Goal: Complete application form

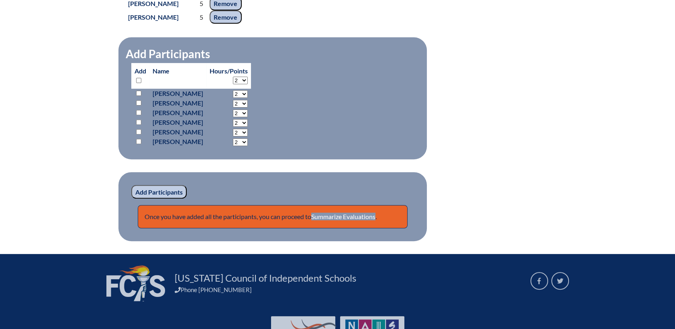
scroll to position [661, 0]
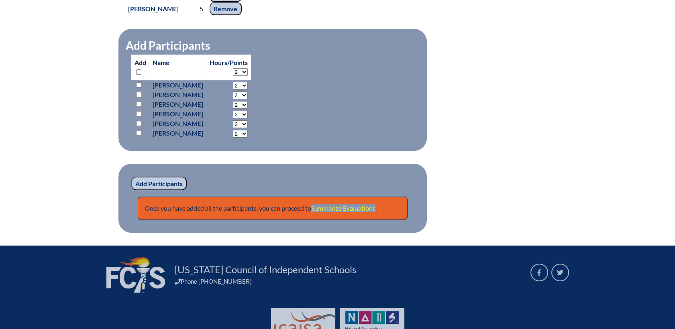
click at [341, 211] on link "Summarize Evaluations" at bounding box center [343, 208] width 64 height 8
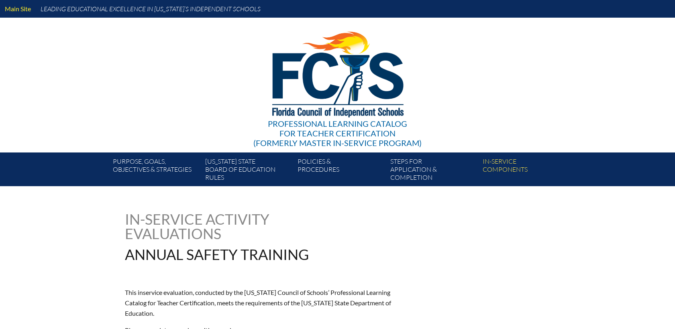
type input "0"
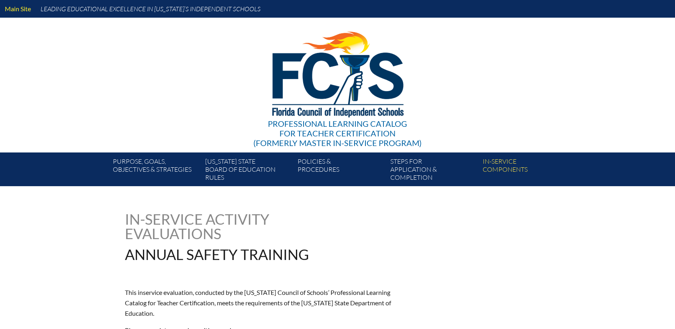
type input "0"
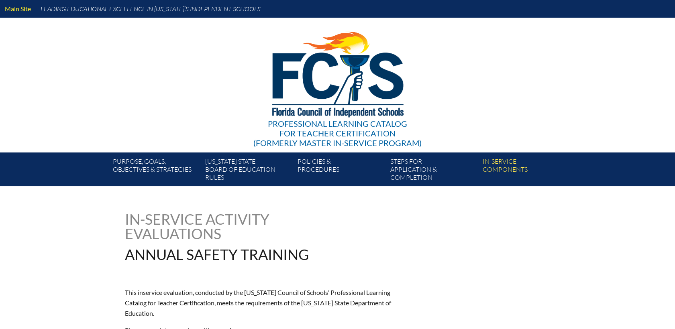
type input "0"
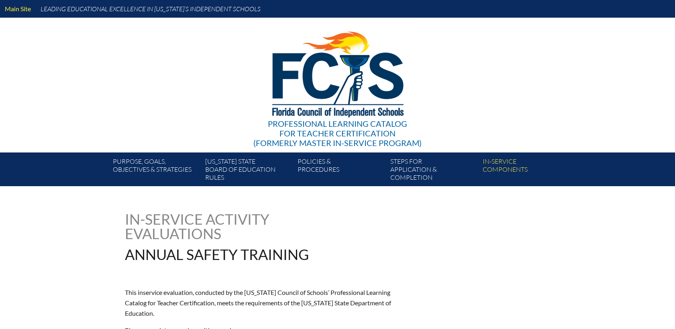
type input "0"
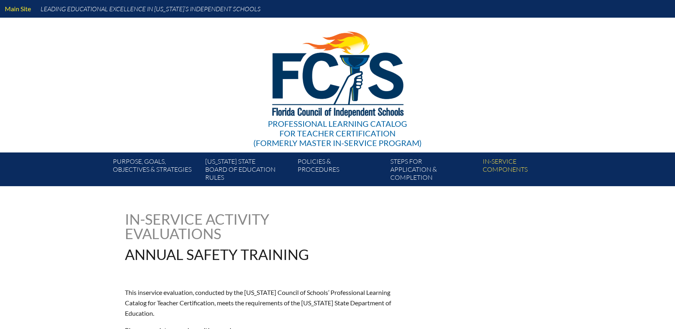
type input "0"
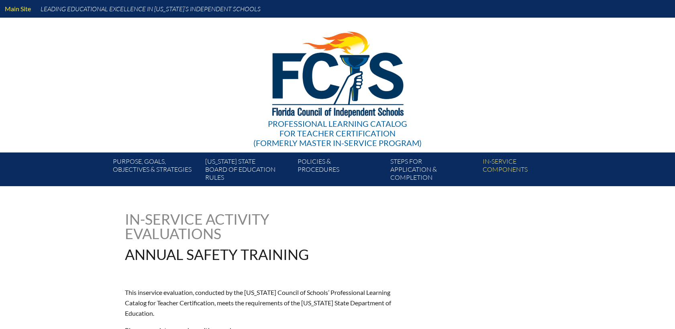
type input "0"
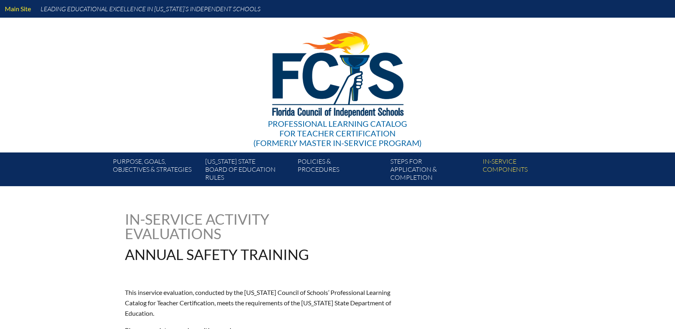
type input "0"
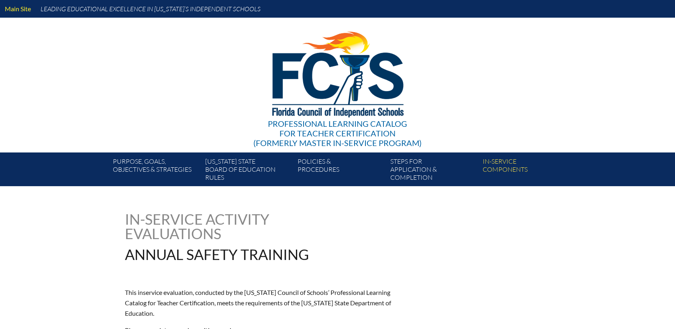
type input "0"
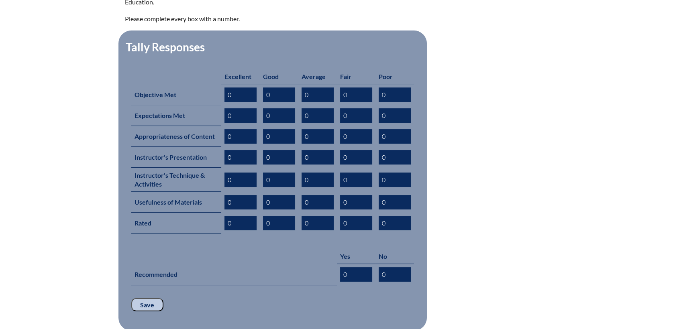
scroll to position [312, 0]
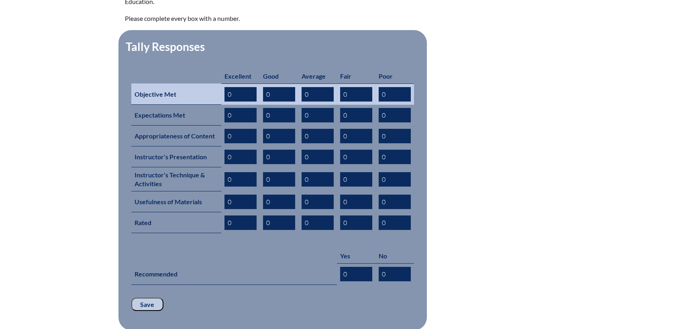
drag, startPoint x: 235, startPoint y: 83, endPoint x: 204, endPoint y: 83, distance: 30.5
click at [204, 84] on tr "Objective Met 0 0 0 0 0" at bounding box center [272, 94] width 283 height 21
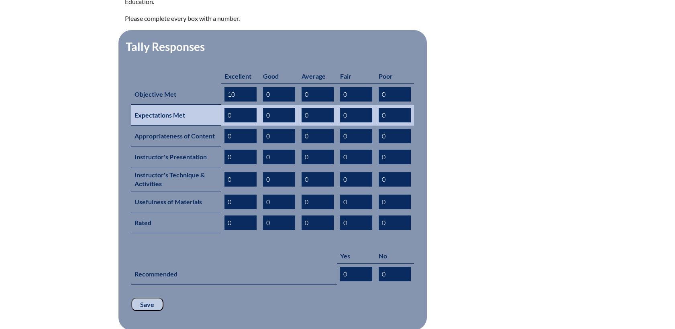
type input "10"
drag, startPoint x: 214, startPoint y: 100, endPoint x: 196, endPoint y: 100, distance: 18.5
click at [196, 105] on tr "Expectations Met 0 0 0 0 0" at bounding box center [272, 115] width 283 height 21
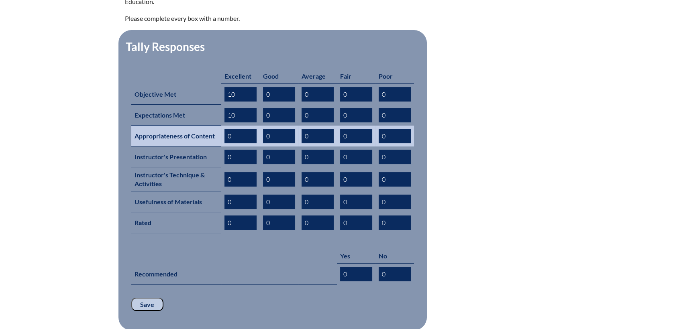
type input "10"
drag, startPoint x: 244, startPoint y: 121, endPoint x: 192, endPoint y: 123, distance: 51.9
click at [192, 126] on tr "Appropriateness of Content 0 0 0 0 0" at bounding box center [272, 136] width 283 height 21
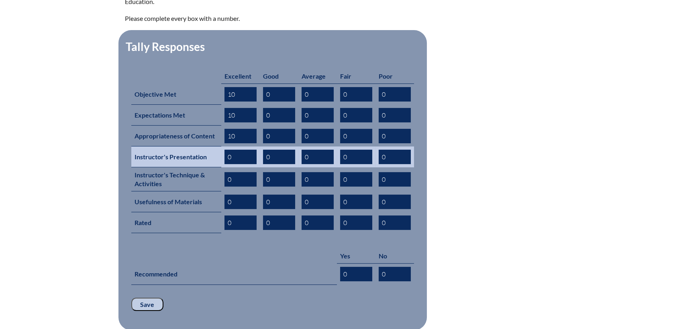
type input "10"
drag, startPoint x: 241, startPoint y: 149, endPoint x: 208, endPoint y: 147, distance: 32.6
click at [208, 147] on tr "Instructor's Presentation 0 0 0 0 0" at bounding box center [272, 157] width 283 height 21
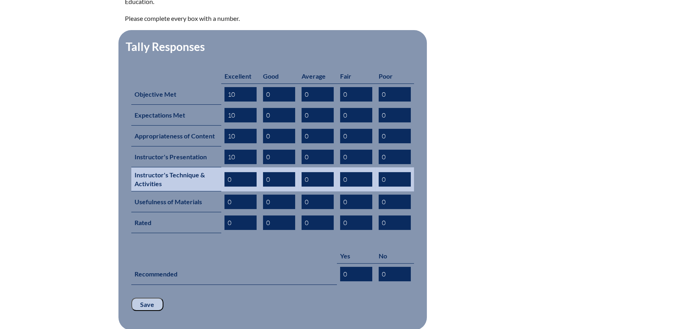
type input "10"
drag, startPoint x: 206, startPoint y: 171, endPoint x: 196, endPoint y: 169, distance: 10.1
click at [196, 170] on tr "Instructor's Technique & Activities 0 0 0 0 0" at bounding box center [272, 179] width 283 height 24
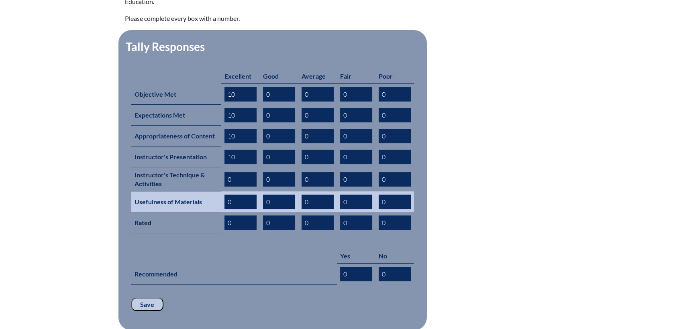
drag, startPoint x: 243, startPoint y: 194, endPoint x: 235, endPoint y: 188, distance: 10.1
click at [235, 195] on input "0" at bounding box center [240, 202] width 32 height 14
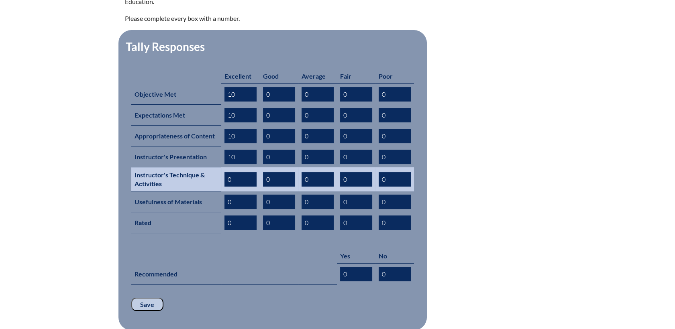
drag, startPoint x: 239, startPoint y: 168, endPoint x: 198, endPoint y: 167, distance: 40.6
click at [198, 167] on tr "Instructor's Technique & Activities 0 0 0 0 0" at bounding box center [272, 179] width 283 height 24
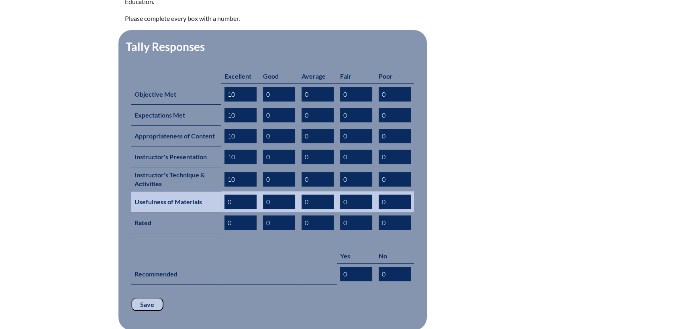
type input "10"
drag, startPoint x: 235, startPoint y: 192, endPoint x: 205, endPoint y: 187, distance: 31.0
click at [205, 192] on tr "Usefulness of Materials 0 0 0 0 0" at bounding box center [272, 202] width 283 height 21
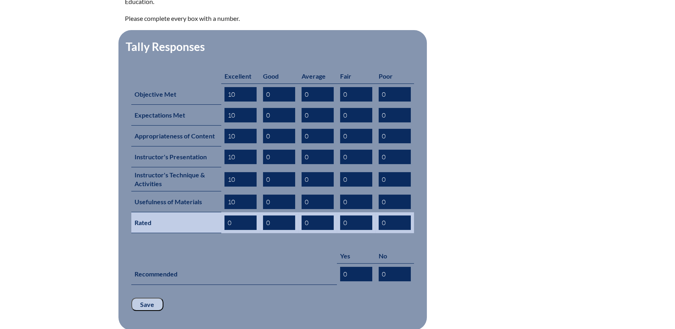
type input "10"
drag, startPoint x: 239, startPoint y: 209, endPoint x: 207, endPoint y: 207, distance: 31.4
click at [207, 212] on tr "Rated 0 0 0 0 0" at bounding box center [272, 222] width 283 height 21
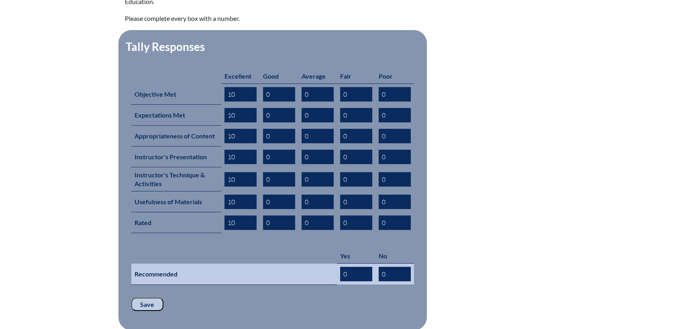
type input "10"
drag, startPoint x: 355, startPoint y: 264, endPoint x: 308, endPoint y: 260, distance: 46.8
click at [308, 264] on tr "Recommended 0 0" at bounding box center [272, 274] width 283 height 21
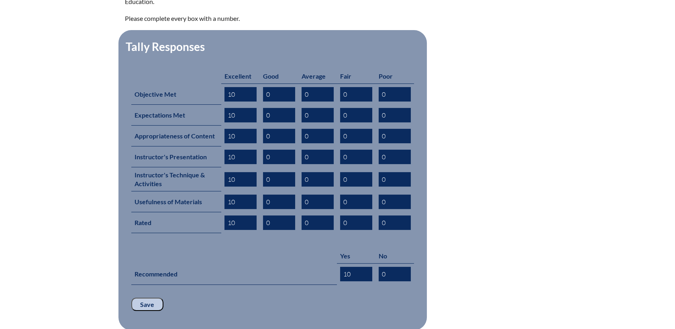
type input "10"
click at [149, 298] on input "Save" at bounding box center [147, 305] width 32 height 14
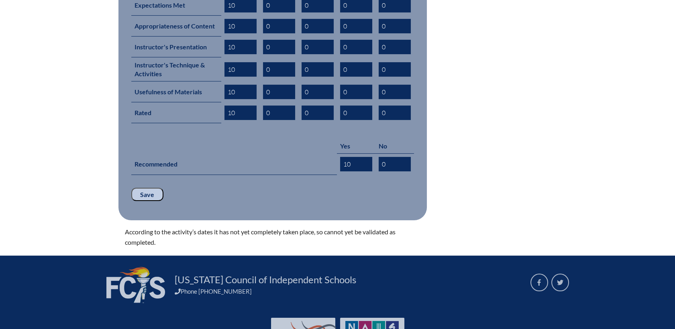
scroll to position [363, 0]
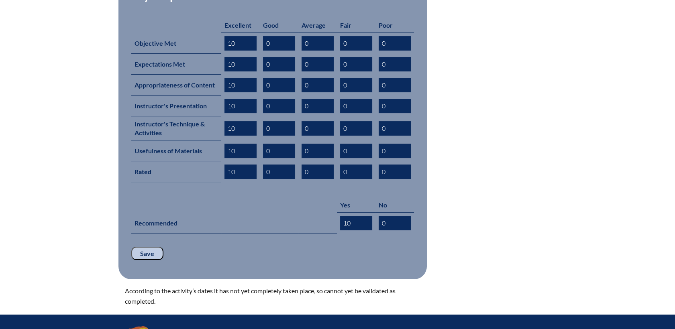
click at [147, 247] on input "Save" at bounding box center [147, 254] width 32 height 14
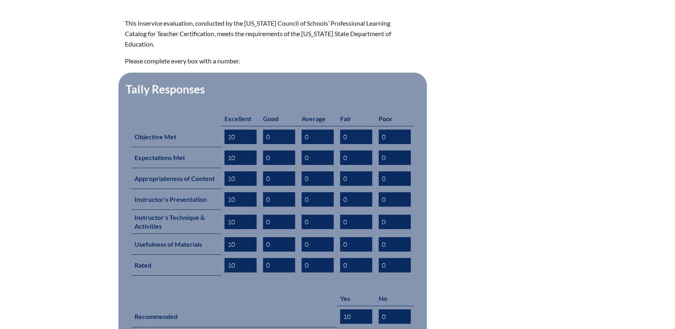
scroll to position [357, 0]
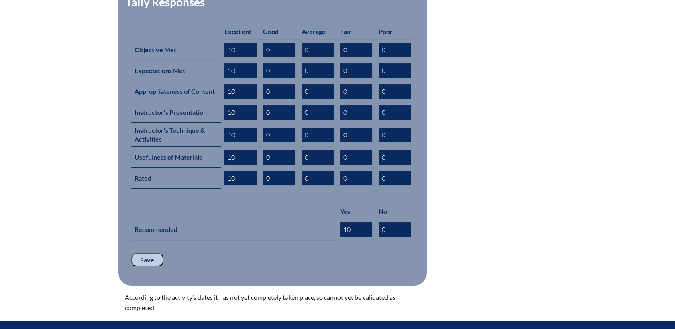
click at [145, 253] on input "Save" at bounding box center [147, 260] width 32 height 14
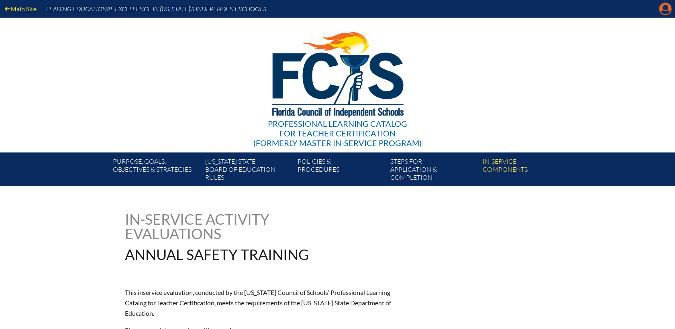
click at [661, 9] on icon at bounding box center [665, 9] width 12 height 12
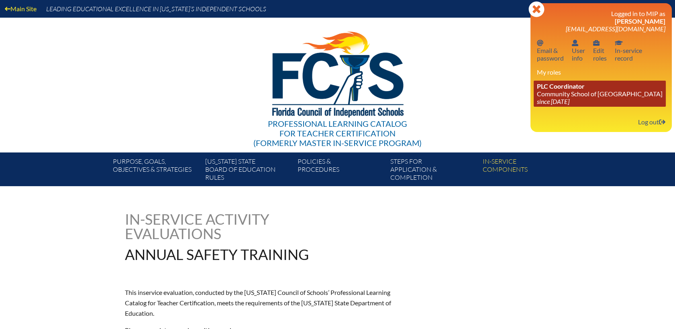
click at [556, 93] on link "PLC Coordinator Community School of [GEOGRAPHIC_DATA] since [DATE]" at bounding box center [600, 94] width 132 height 26
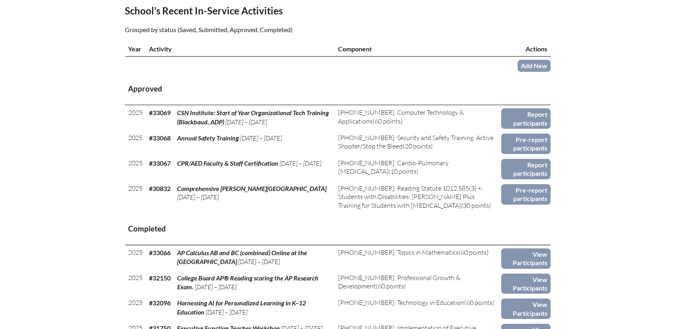
scroll to position [267, 0]
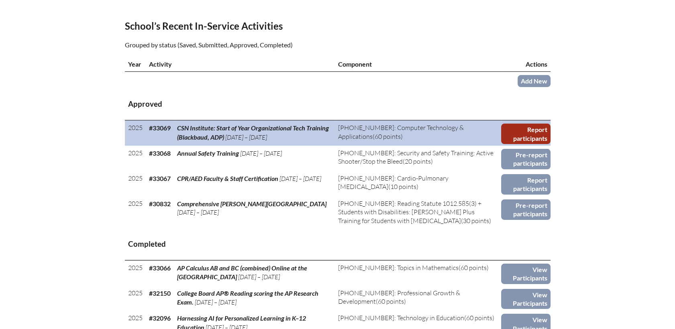
click at [532, 124] on link "Report participants" at bounding box center [525, 134] width 49 height 20
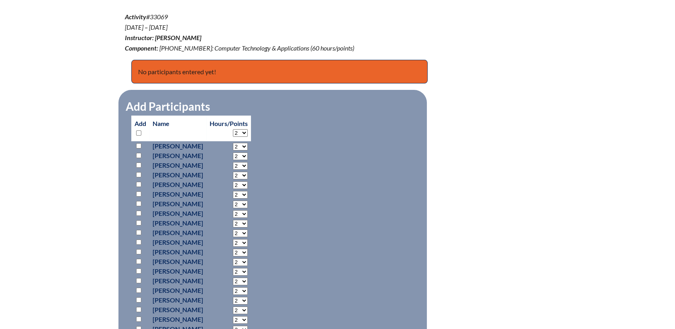
scroll to position [312, 0]
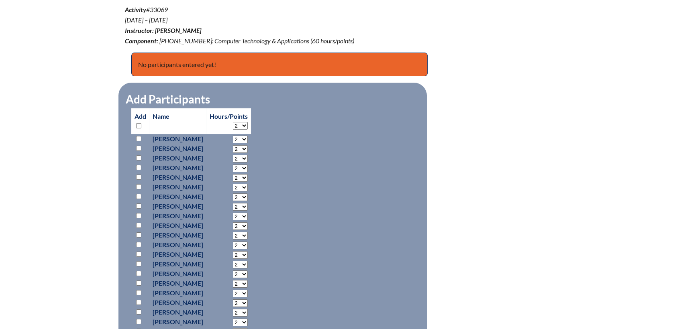
click at [140, 125] on input "checkbox" at bounding box center [138, 125] width 5 height 5
checkbox input "true"
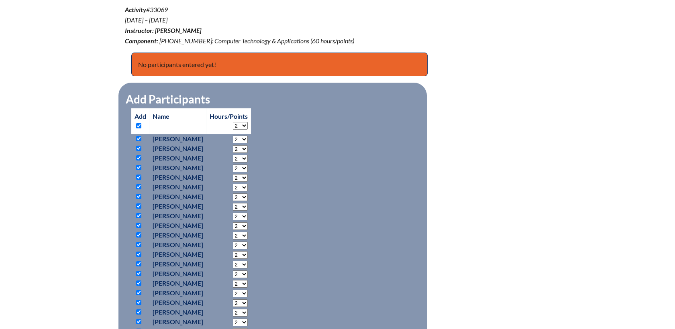
checkbox input "true"
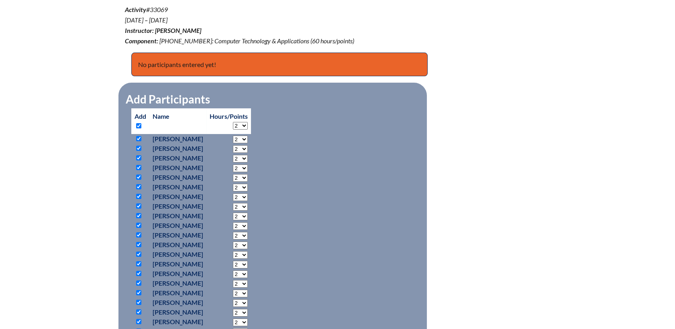
checkbox input "true"
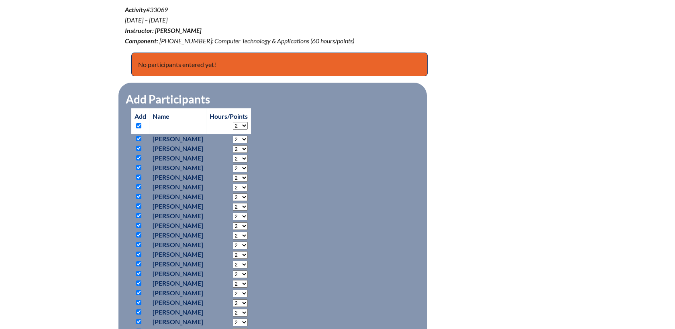
checkbox input "true"
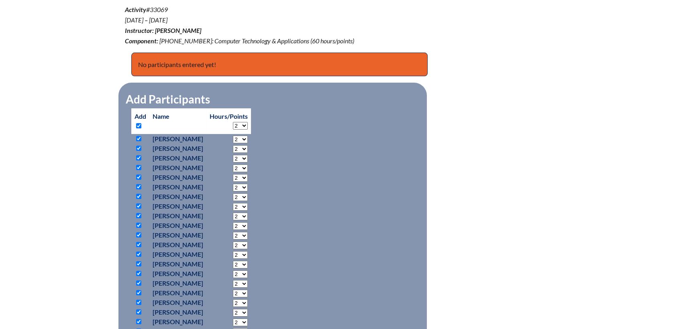
checkbox input "true"
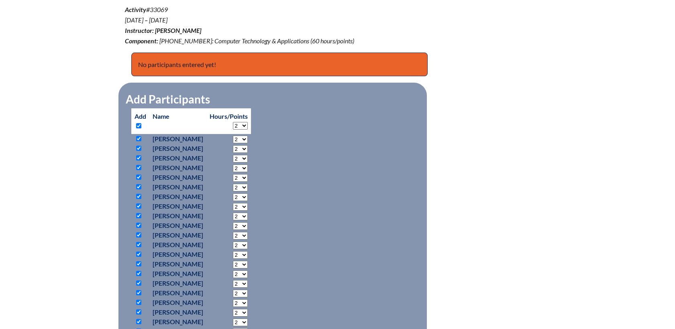
checkbox input "true"
click at [138, 206] on input "checkbox" at bounding box center [138, 206] width 5 height 5
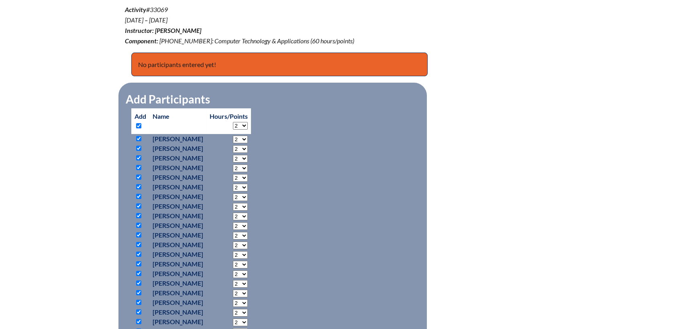
checkbox input "false"
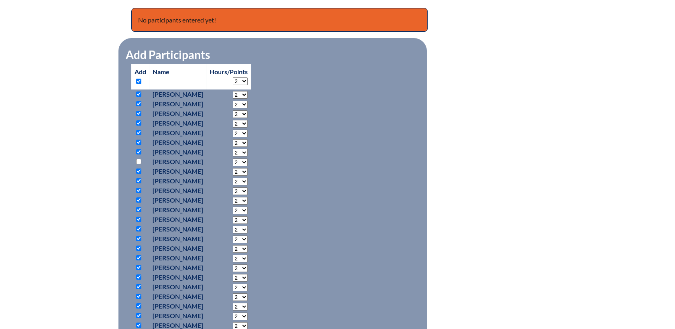
scroll to position [402, 0]
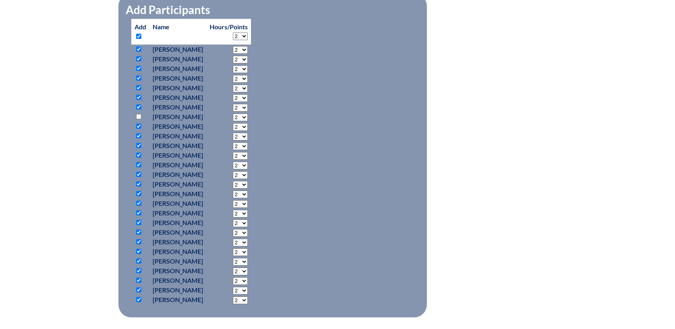
click at [139, 231] on input "checkbox" at bounding box center [138, 232] width 5 height 5
checkbox input "false"
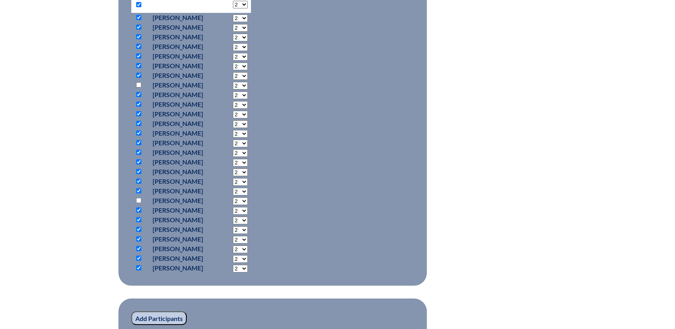
scroll to position [446, 0]
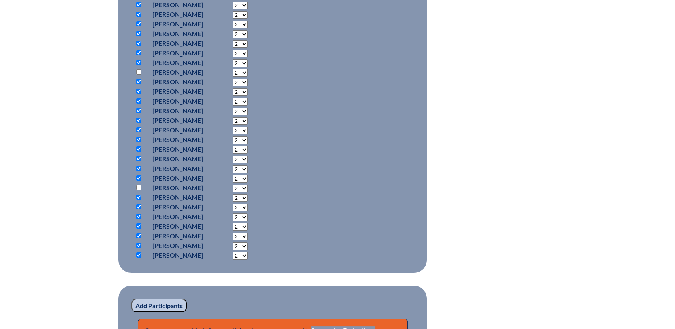
click at [138, 253] on input "checkbox" at bounding box center [138, 255] width 5 height 5
checkbox input "false"
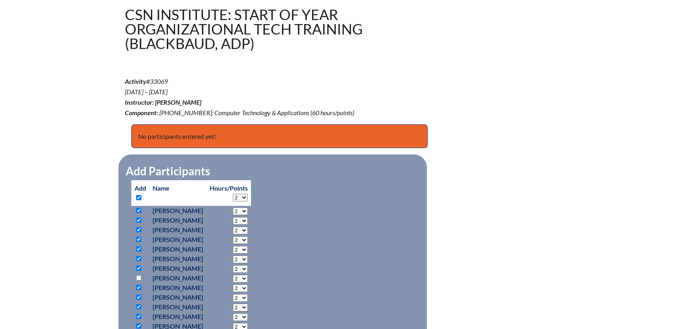
scroll to position [223, 0]
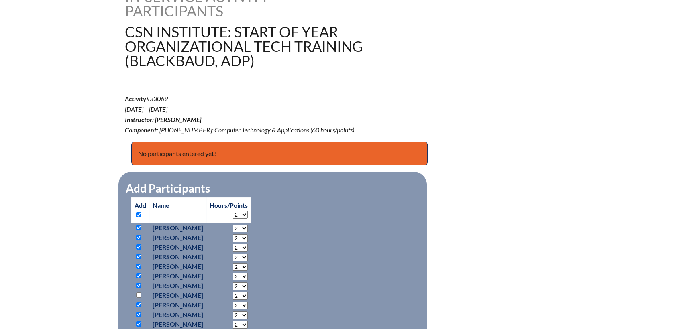
click at [248, 214] on select "2 3 4 5 6 7 8 9 10 11 12 13 14 15 16 17 18 19 20 21 22 23 24 25 26 27 28 29 30 …" at bounding box center [240, 215] width 15 height 8
select select "8"
click at [248, 211] on select "2 3 4 5 6 7 8 9 10 11 12 13 14 15 16 17 18 19 20 21 22 23 24 25 26 27 28 29 30 …" at bounding box center [240, 215] width 15 height 8
select select "8"
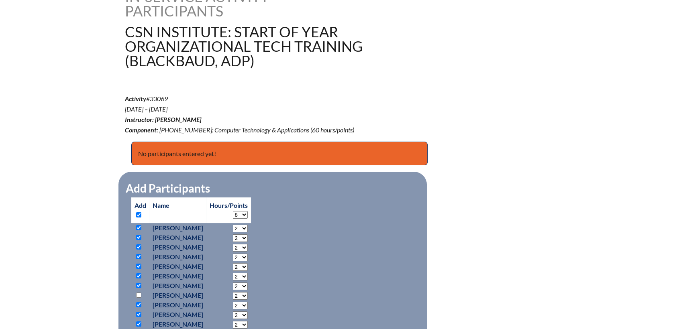
select select "8"
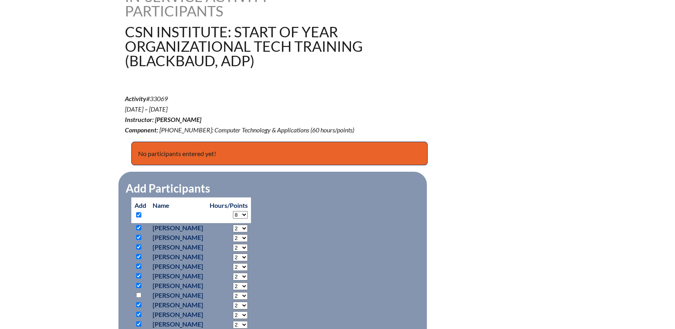
select select "8"
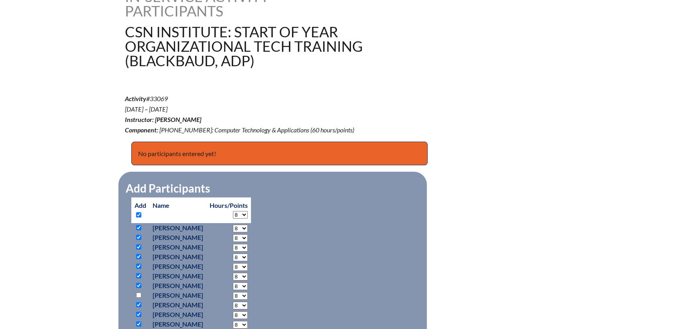
select select "8"
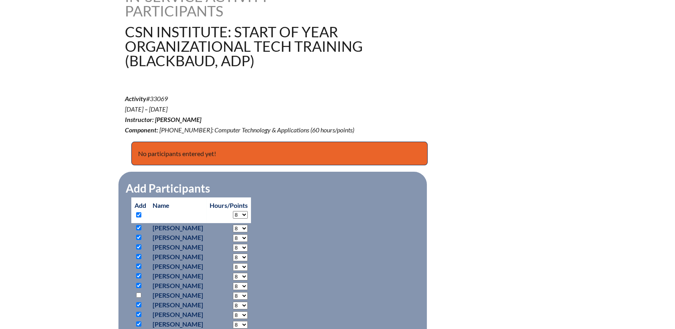
select select "8"
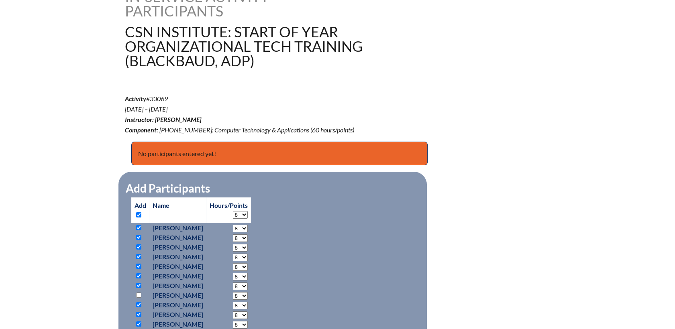
select select "8"
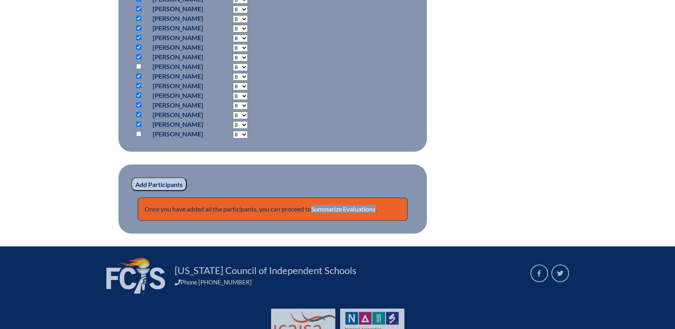
scroll to position [600, 0]
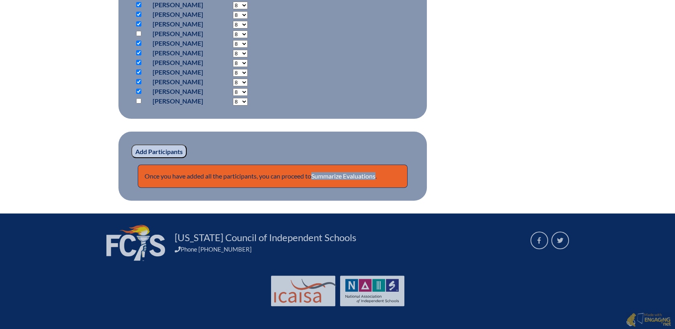
click at [170, 151] on input "Add Participants" at bounding box center [158, 152] width 55 height 14
